Goal: Understand process/instructions: Learn how to perform a task or action

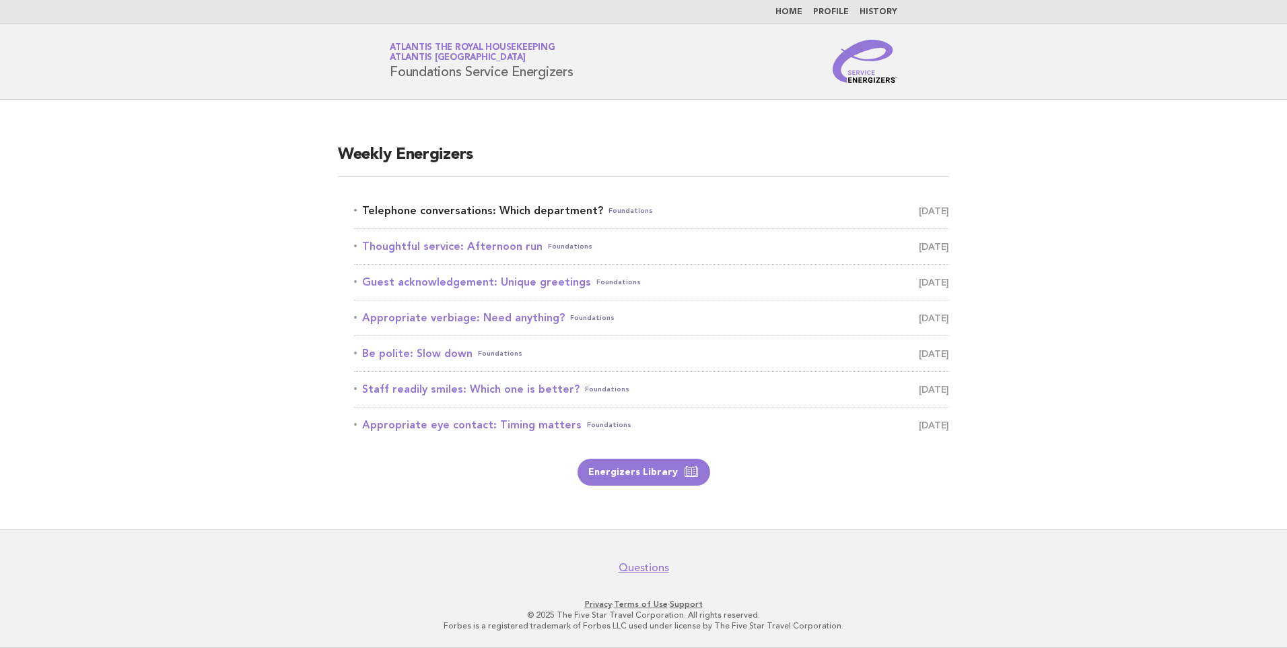
click at [529, 209] on link "Telephone conversations: Which department? Foundations October 13" at bounding box center [651, 210] width 595 height 19
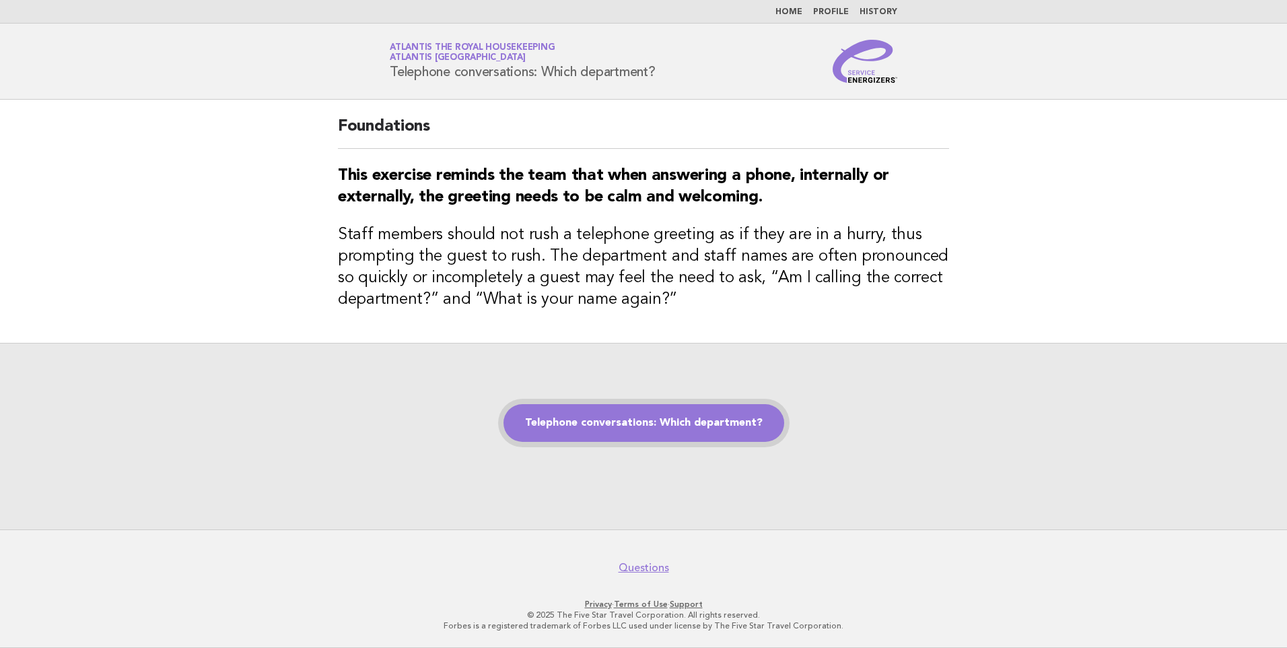
click at [636, 410] on link "Telephone conversations: Which department?" at bounding box center [644, 423] width 281 height 38
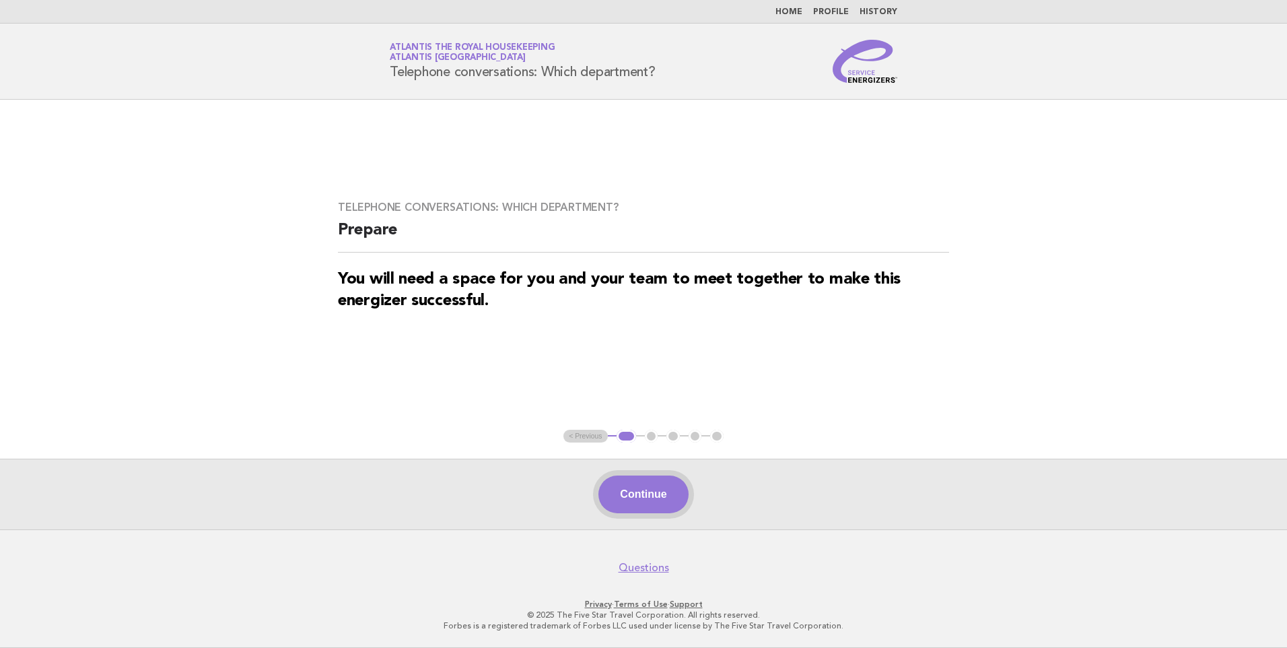
click at [623, 488] on button "Continue" at bounding box center [644, 494] width 90 height 38
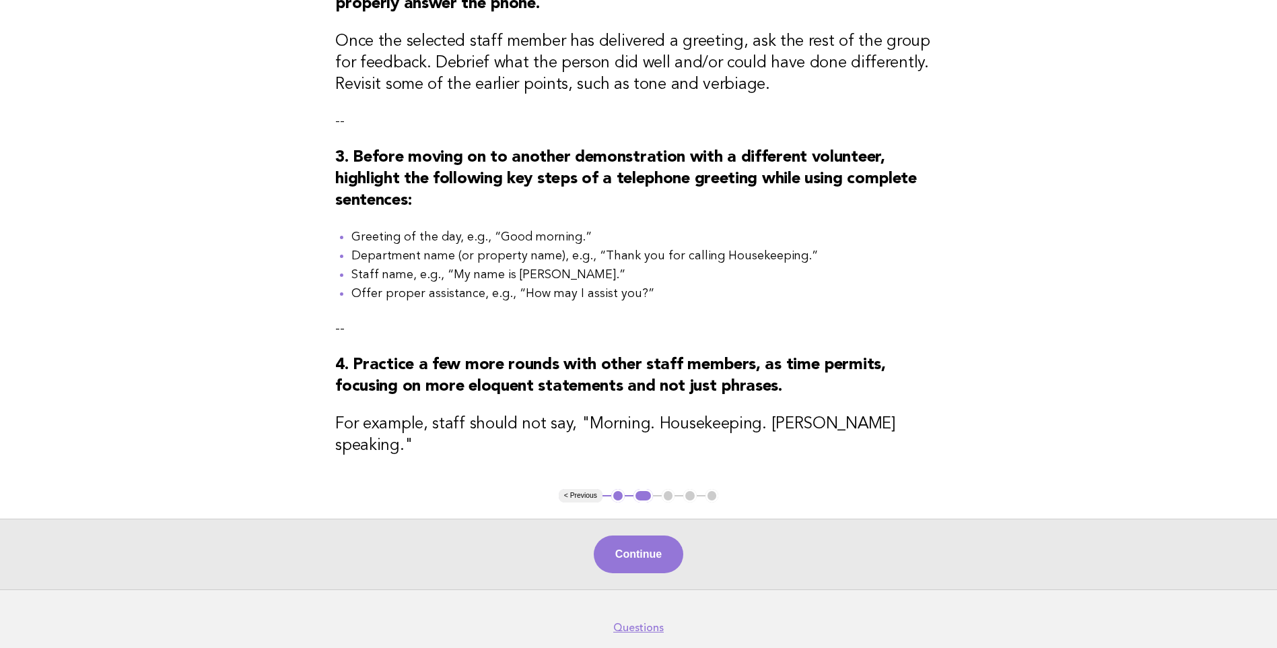
scroll to position [485, 0]
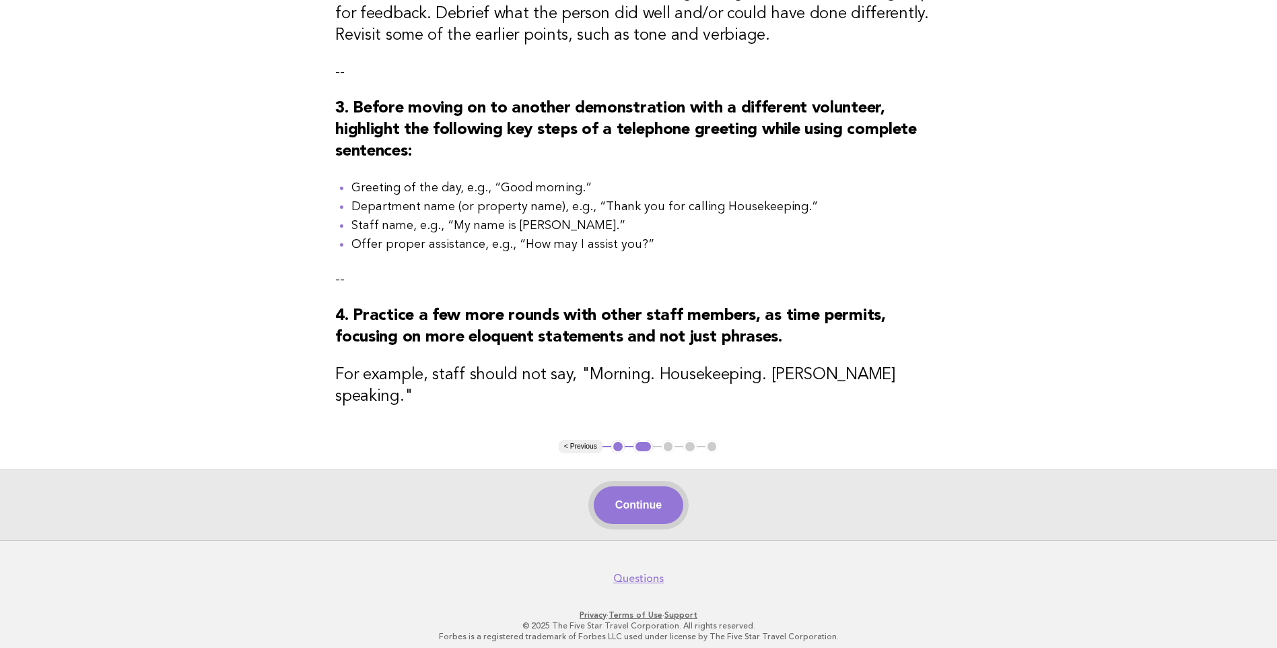
click at [652, 502] on button "Continue" at bounding box center [639, 505] width 90 height 38
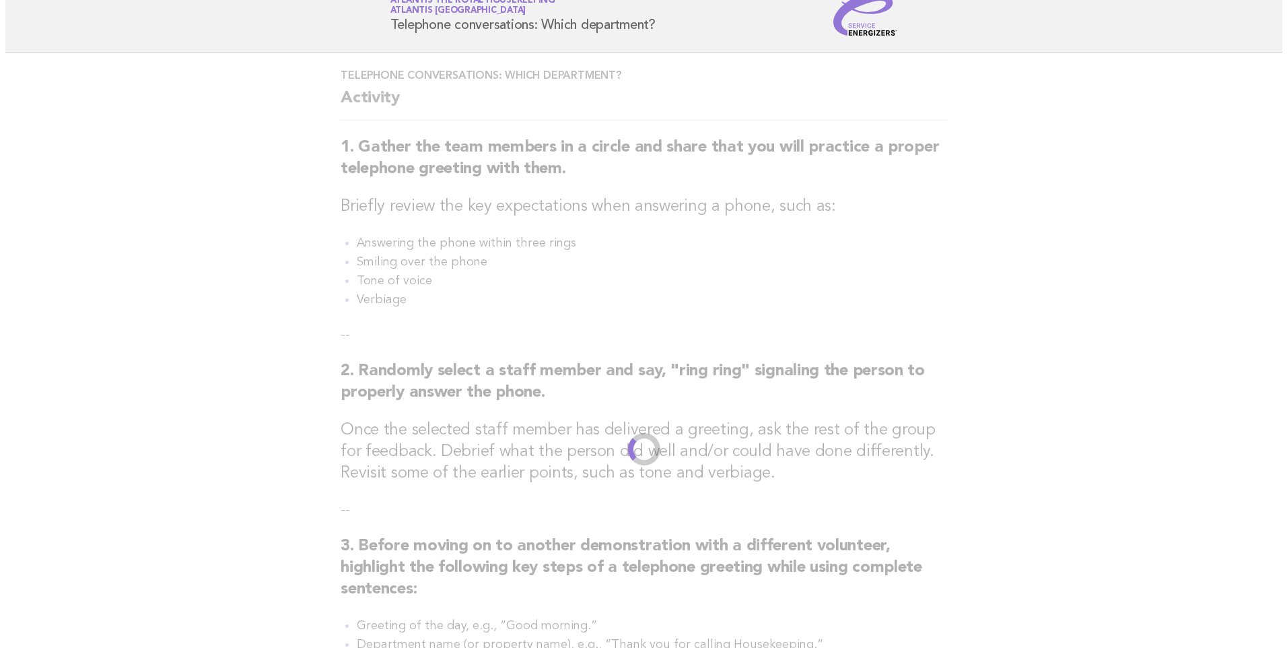
scroll to position [0, 0]
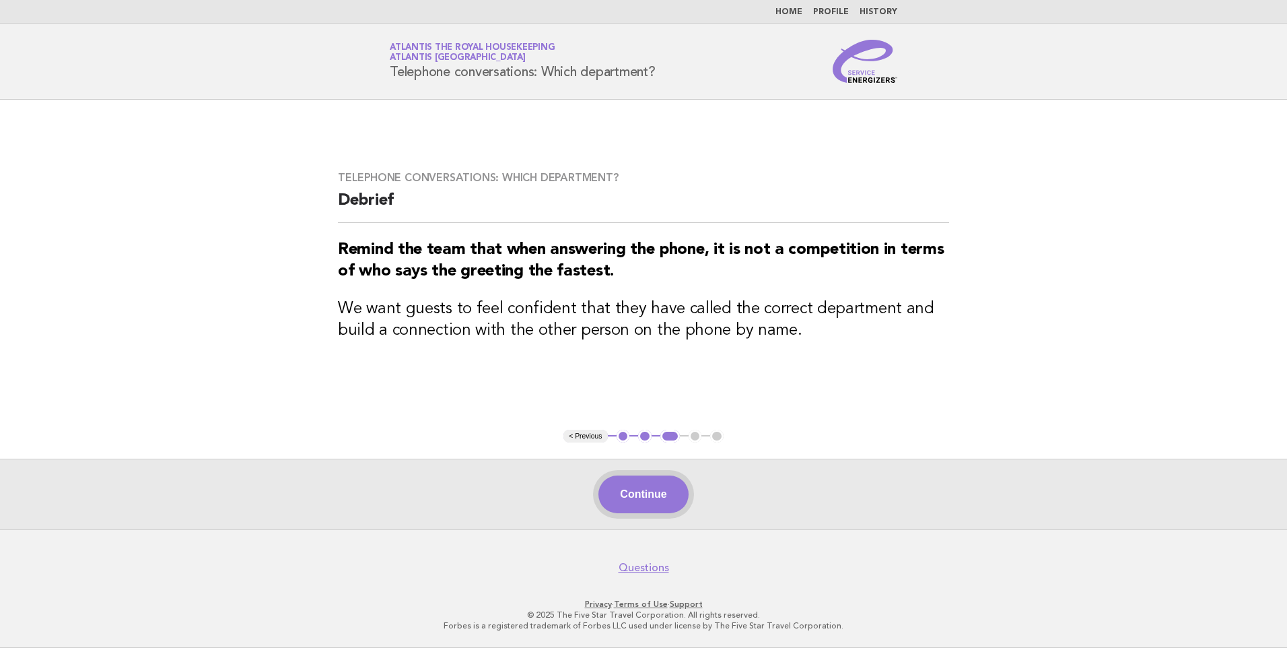
click at [636, 485] on button "Continue" at bounding box center [644, 494] width 90 height 38
